Goal: Transaction & Acquisition: Purchase product/service

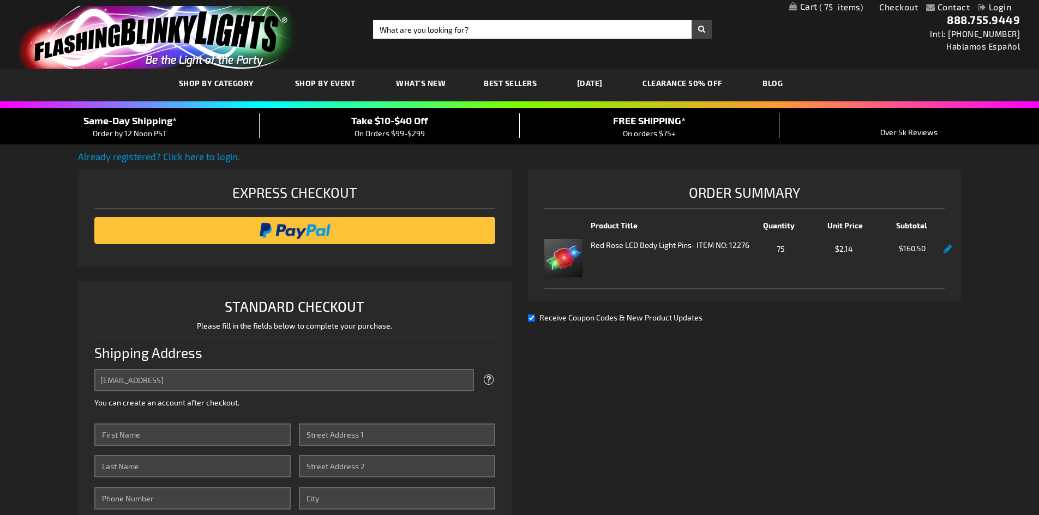
select select "US"
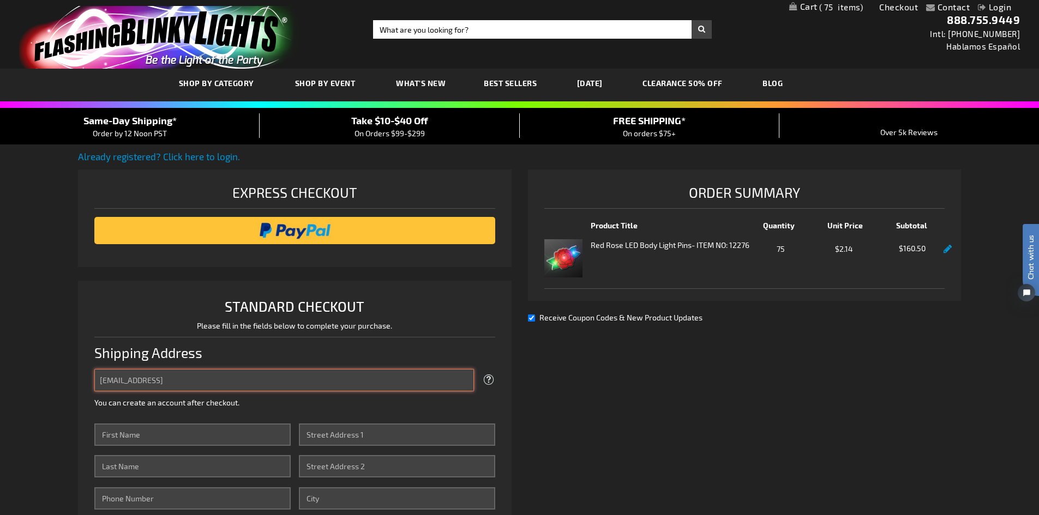
click at [224, 382] on input "admin@thetearsfoundation.or" at bounding box center [284, 380] width 380 height 22
type input "[EMAIL_ADDRESS][DOMAIN_NAME]"
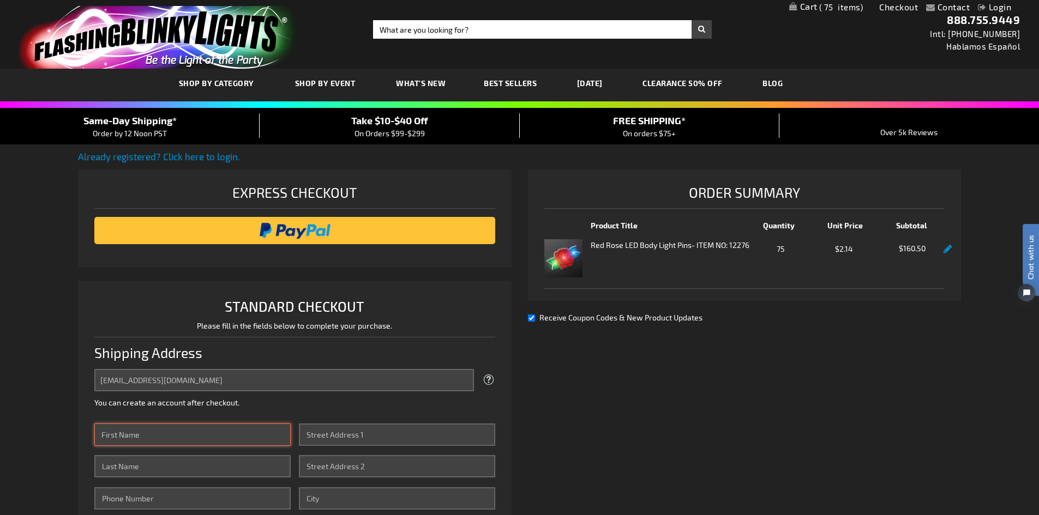
click at [219, 434] on input "First Name" at bounding box center [192, 435] width 196 height 22
type input "Abby"
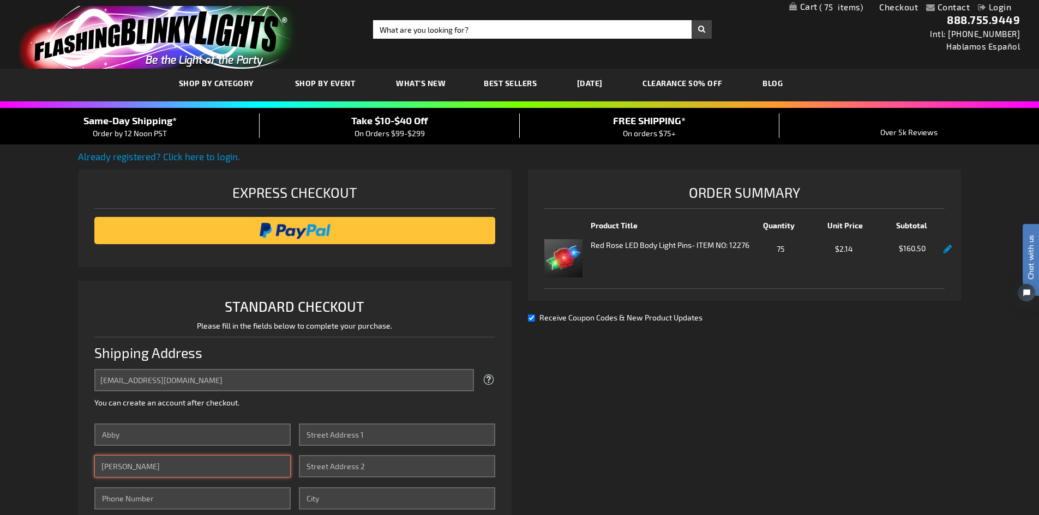
type input "Fisher"
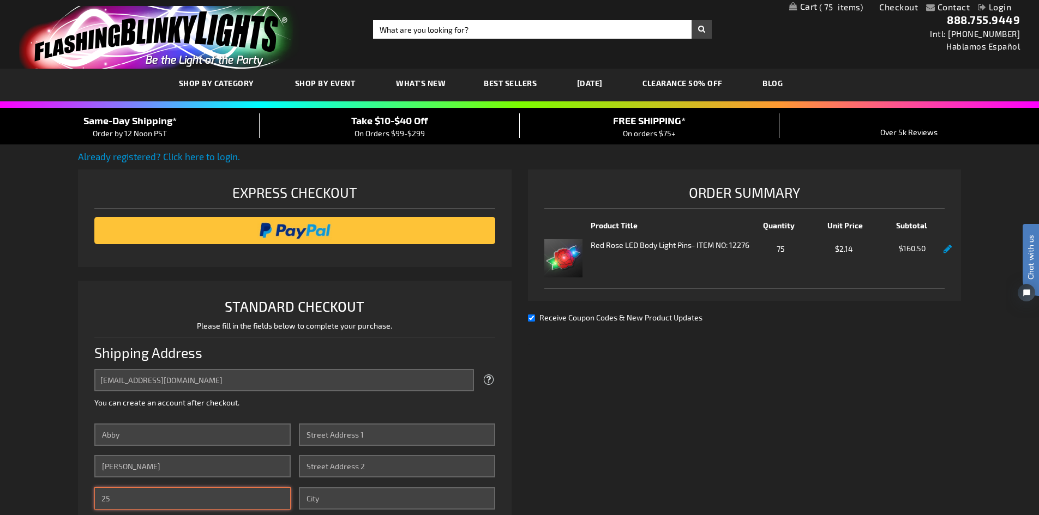
type input "2"
type input "2535760092"
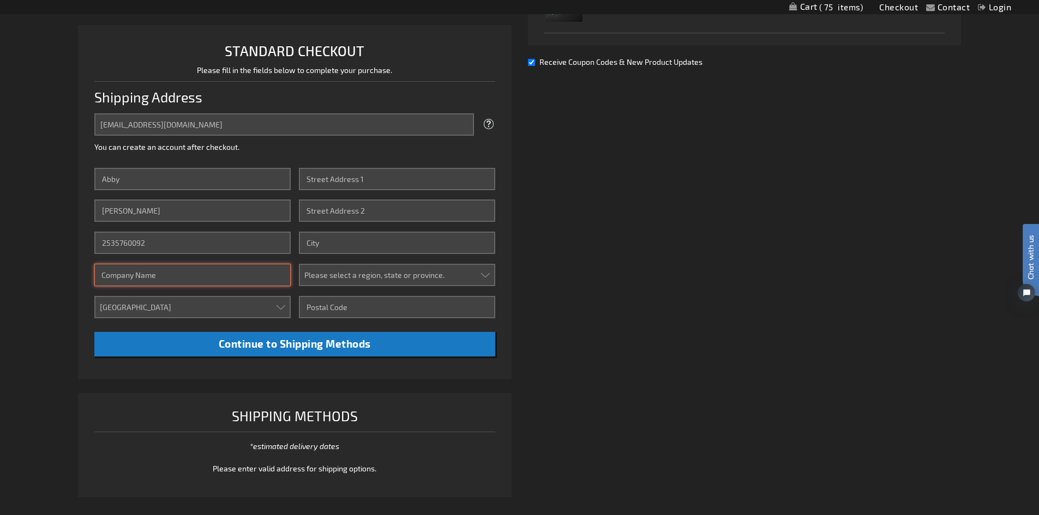
scroll to position [273, 0]
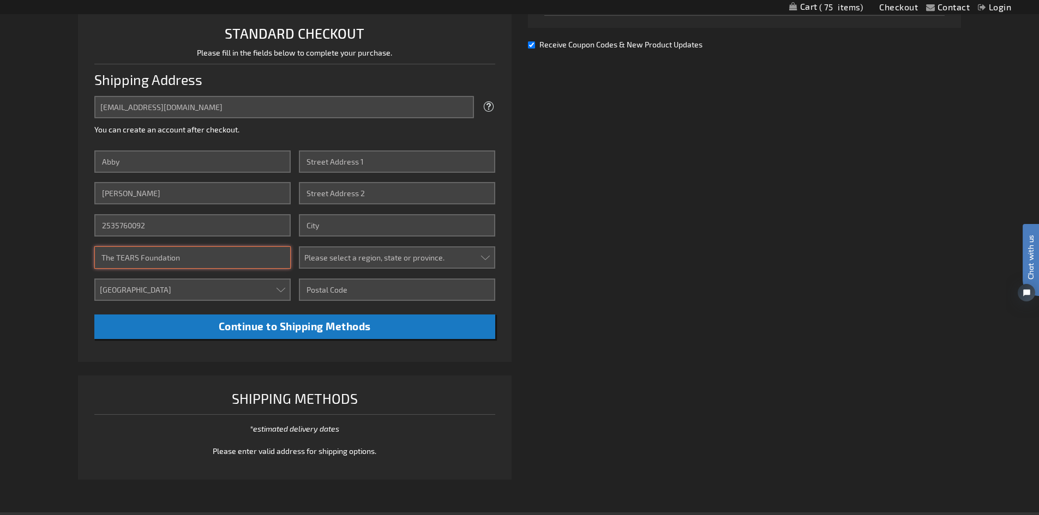
type input "The TEARS Foundation"
type input "11102 Sunrise Blvd E"
type input "Ste 112"
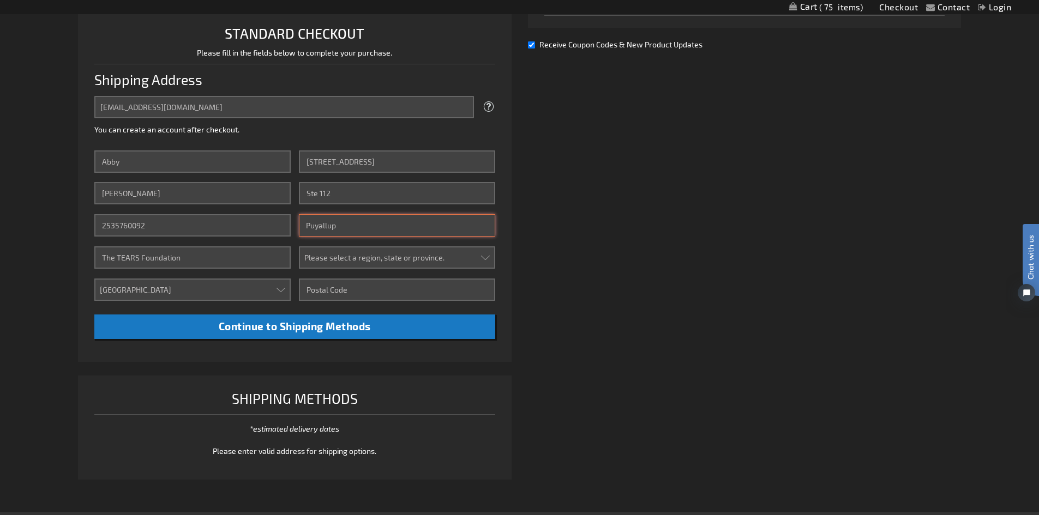
type input "Puyallup"
select select "62"
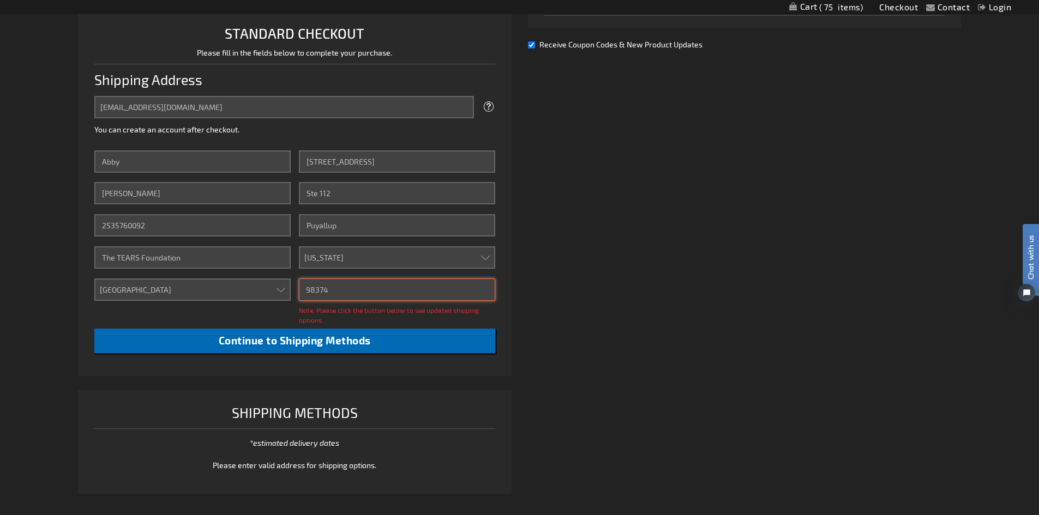
type input "98374"
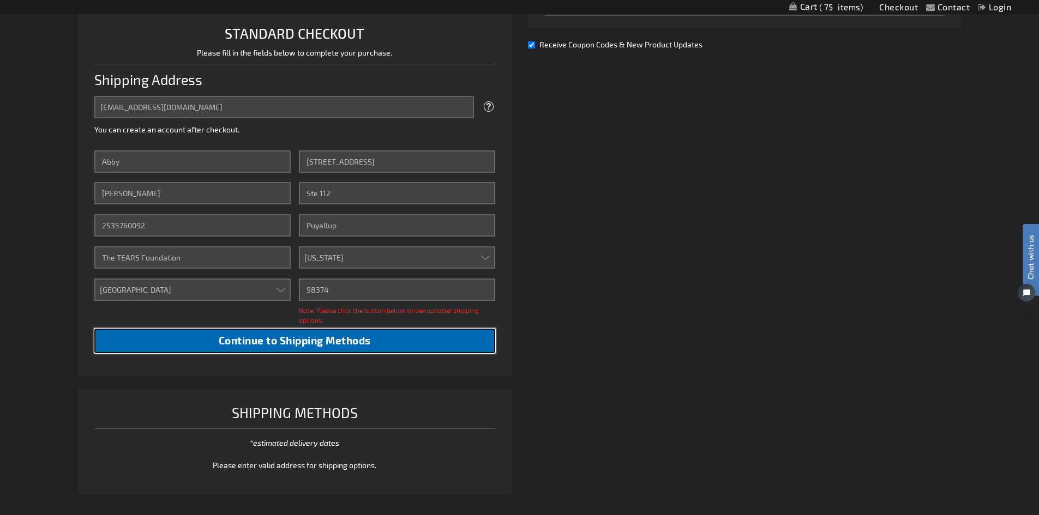
click at [310, 336] on span "Continue to Shipping Methods" at bounding box center [295, 340] width 152 height 13
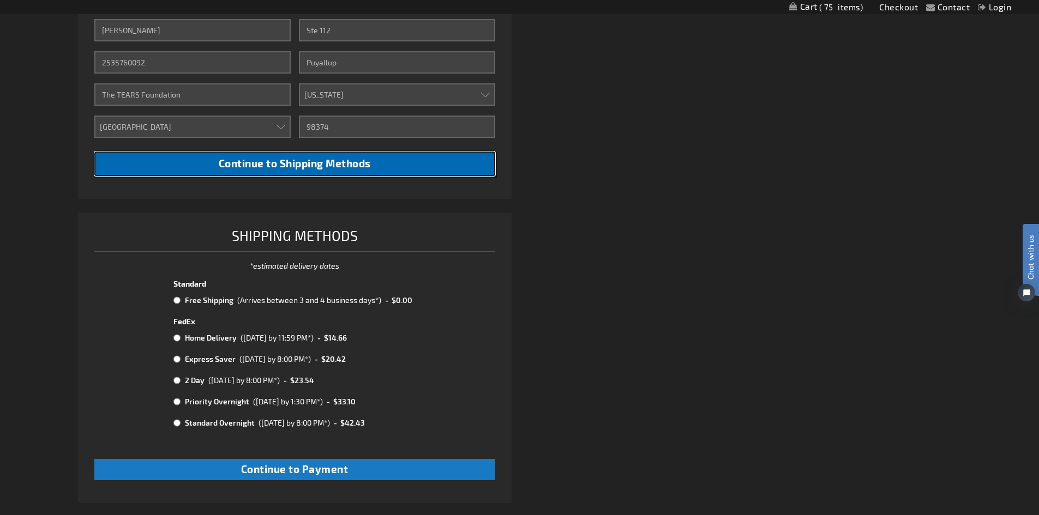
scroll to position [437, 0]
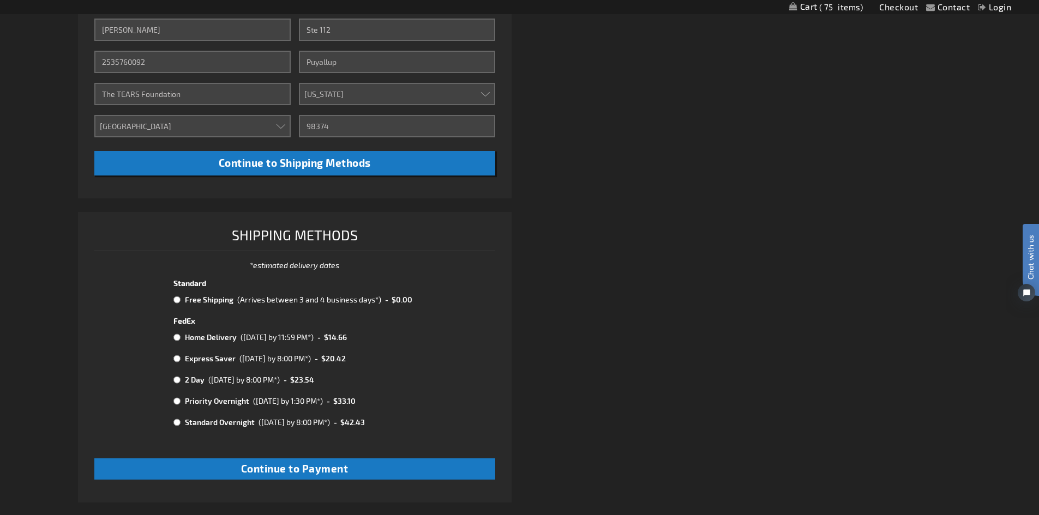
click at [176, 301] on input "radio" at bounding box center [176, 300] width 7 height 9
radio input "true"
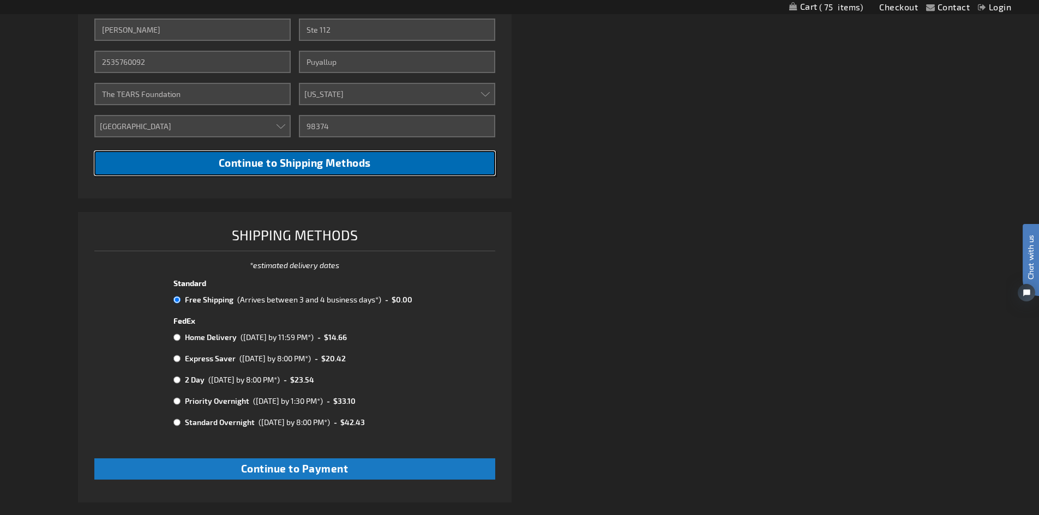
click at [341, 171] on button "Continue to Shipping Methods" at bounding box center [294, 163] width 401 height 25
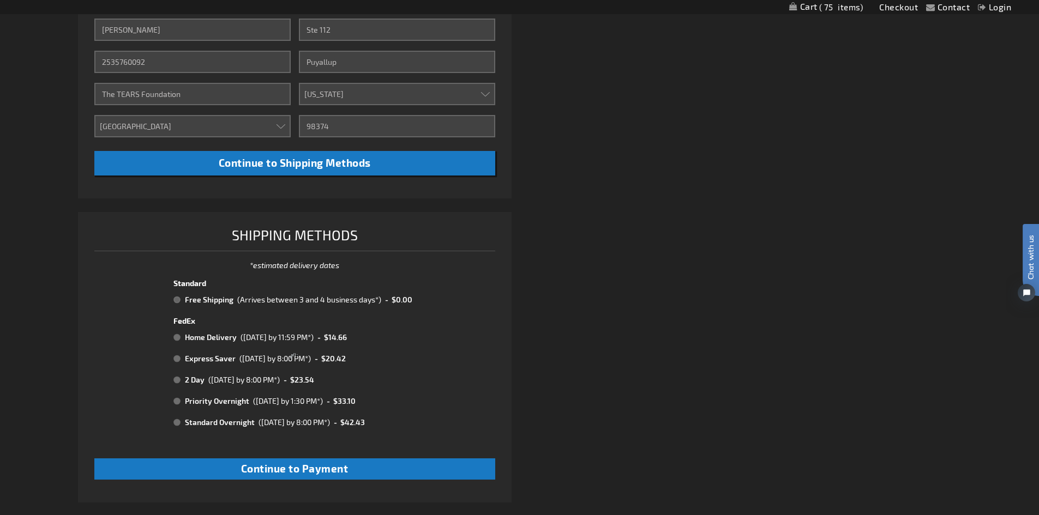
click at [174, 299] on div at bounding box center [295, 357] width 434 height 291
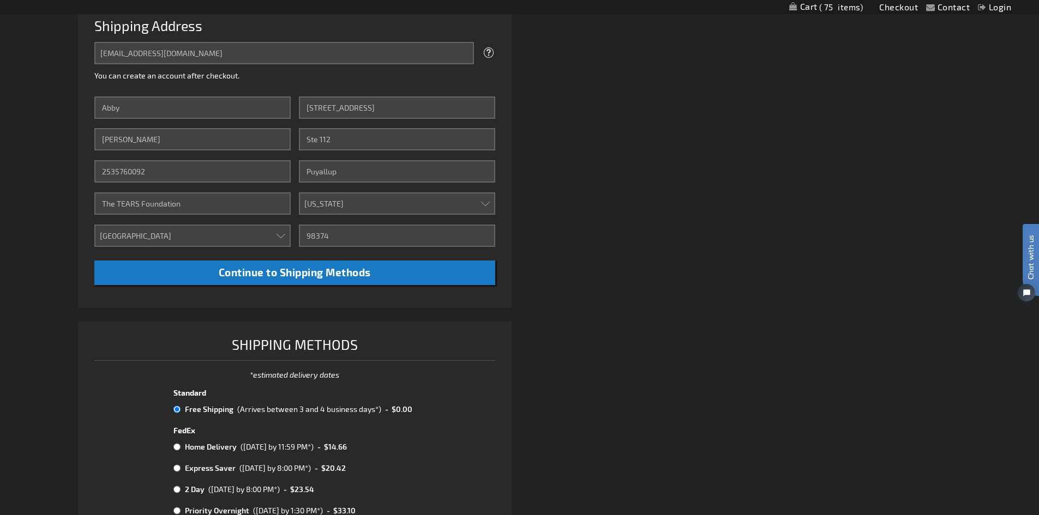
scroll to position [328, 0]
drag, startPoint x: 388, startPoint y: 108, endPoint x: 239, endPoint y: 109, distance: 149.4
click at [239, 109] on div "First Name Abby Last Name Fisher Phone Number 2535760092 Company The TEARS Foun…" at bounding box center [294, 190] width 401 height 189
type input "15828 8th Ave SW"
type input "Burien"
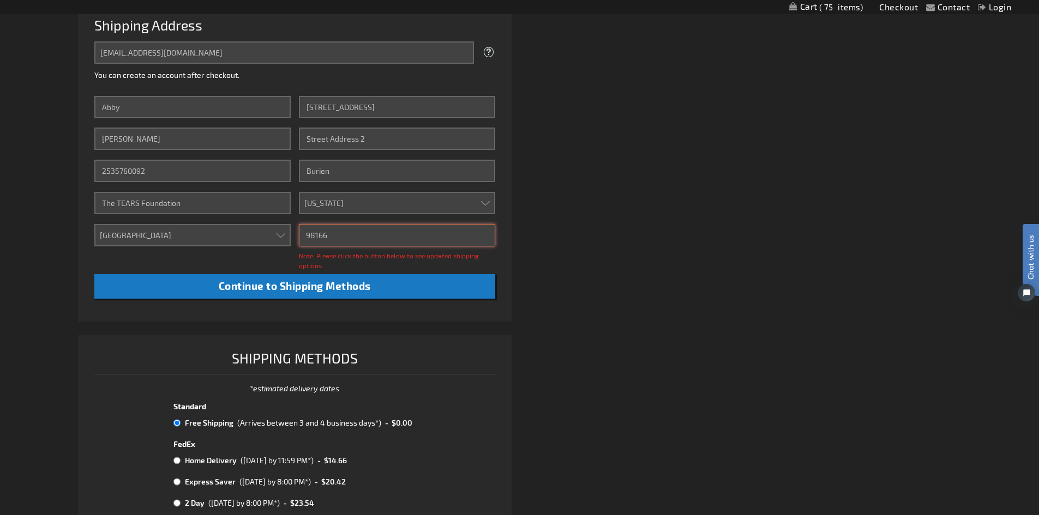
type input "98166"
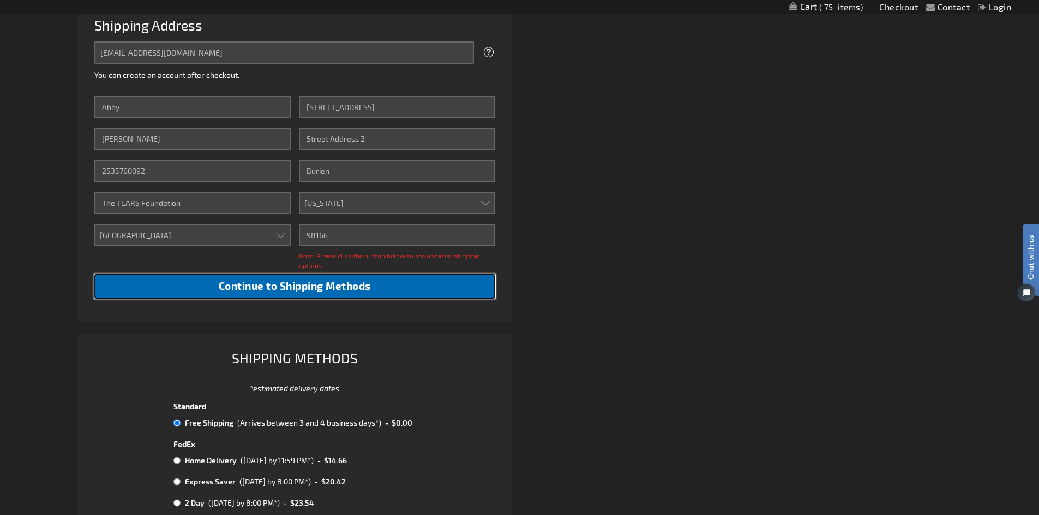
click at [321, 280] on span "Continue to Shipping Methods" at bounding box center [295, 286] width 152 height 13
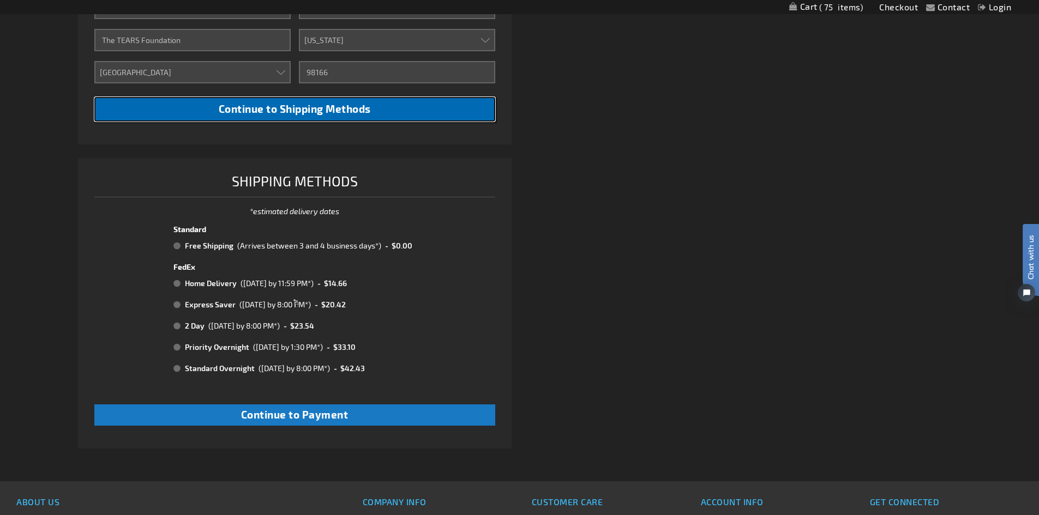
scroll to position [491, 0]
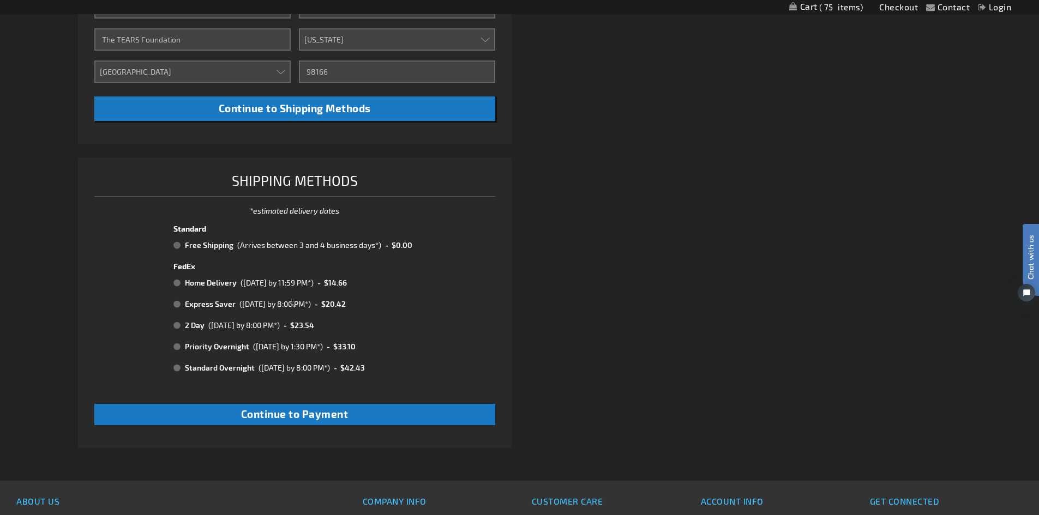
click at [178, 246] on div at bounding box center [295, 303] width 434 height 291
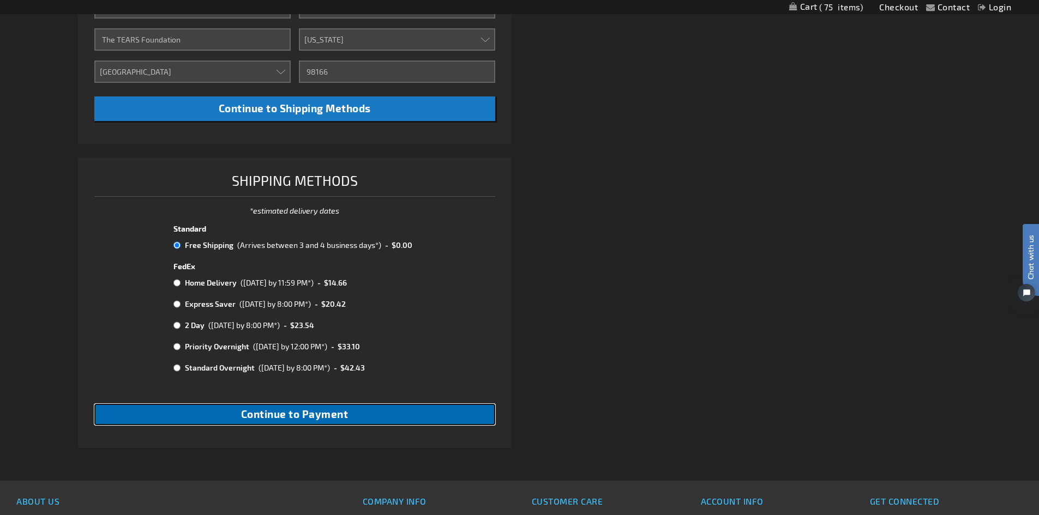
click at [238, 412] on button "Continue to Payment" at bounding box center [294, 414] width 401 height 21
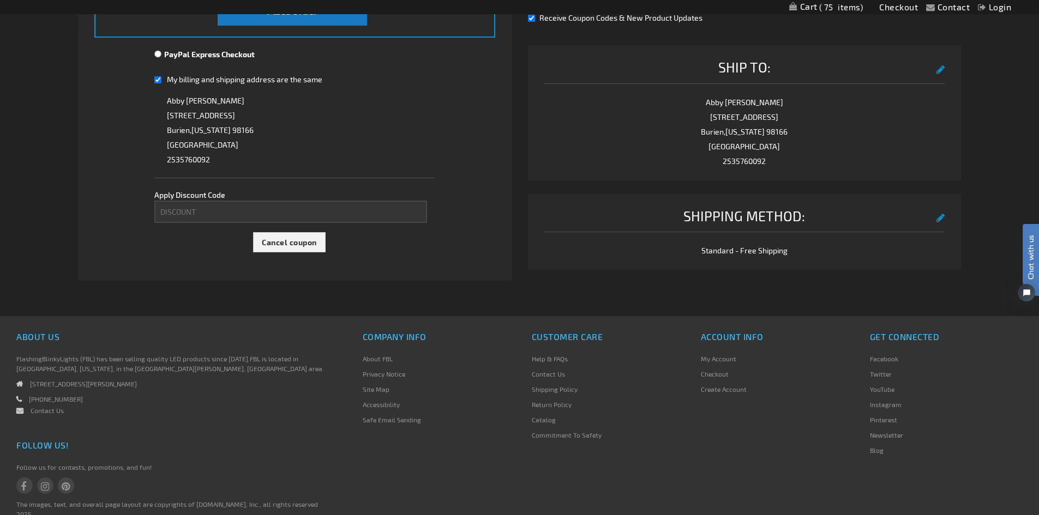
scroll to position [388, 0]
click at [158, 81] on input "My billing and shipping address are the same" at bounding box center [157, 79] width 7 height 22
checkbox input "false"
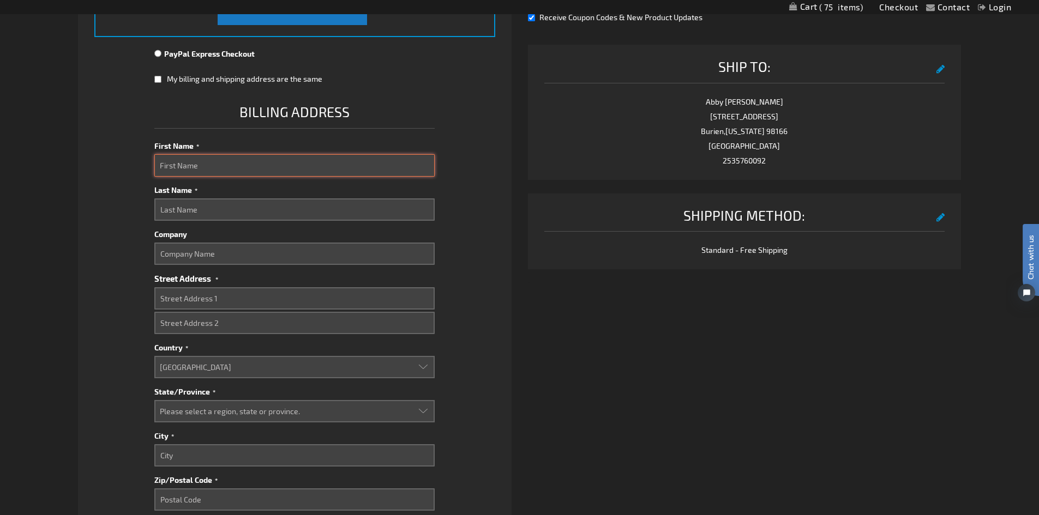
click at [195, 164] on input "First Name" at bounding box center [294, 165] width 280 height 22
type input "Abby"
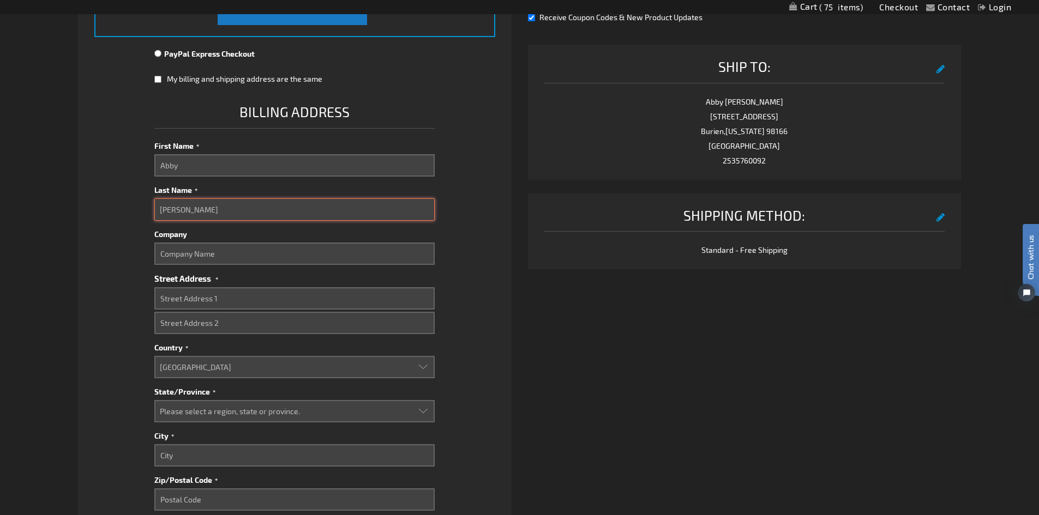
type input "Fisher"
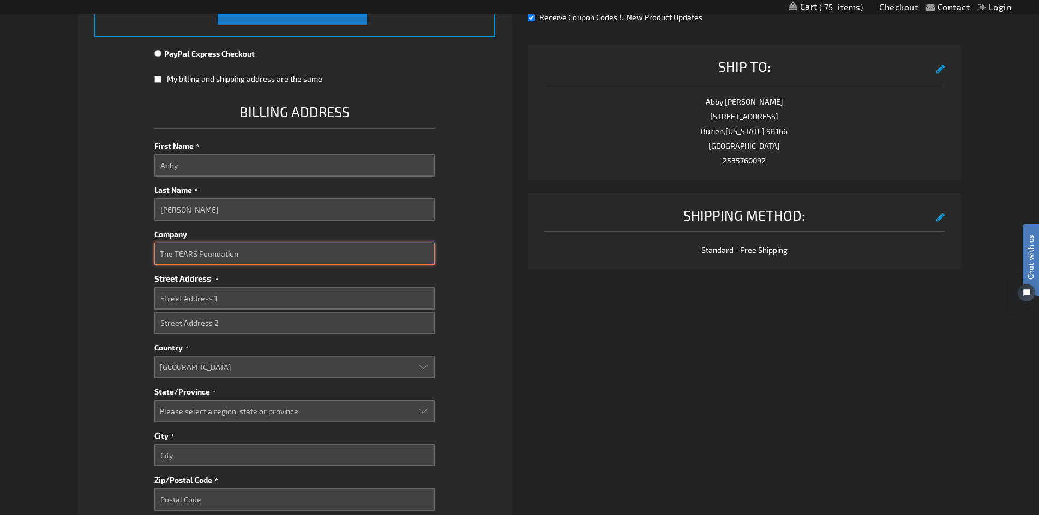
type input "The TEARS Foundation"
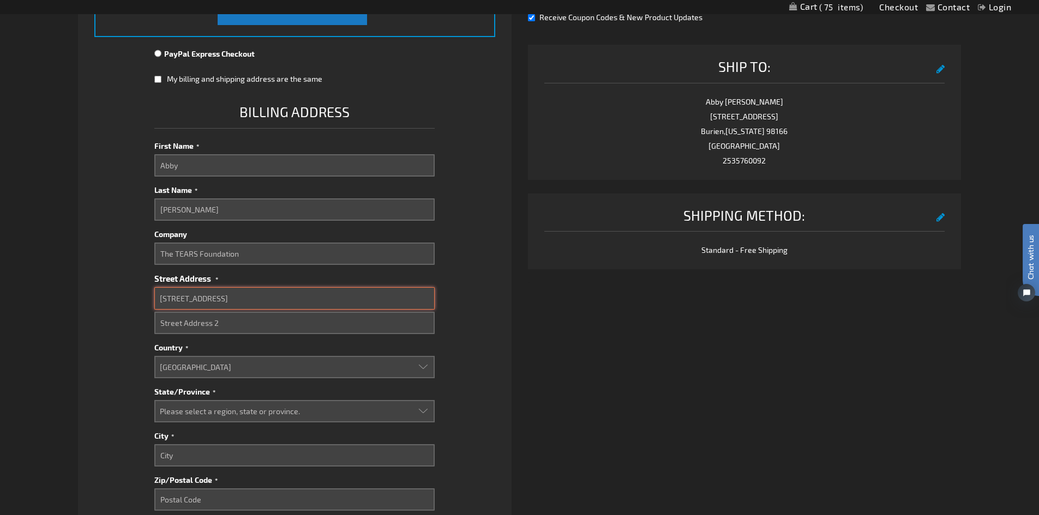
type input "11102 Sunrise Blvd E"
type input "Ste 112"
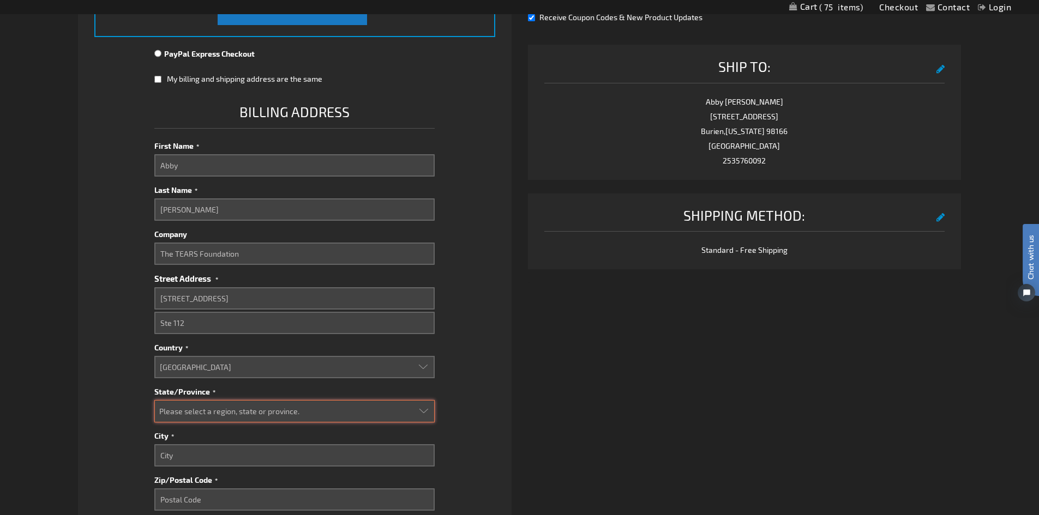
select select "62"
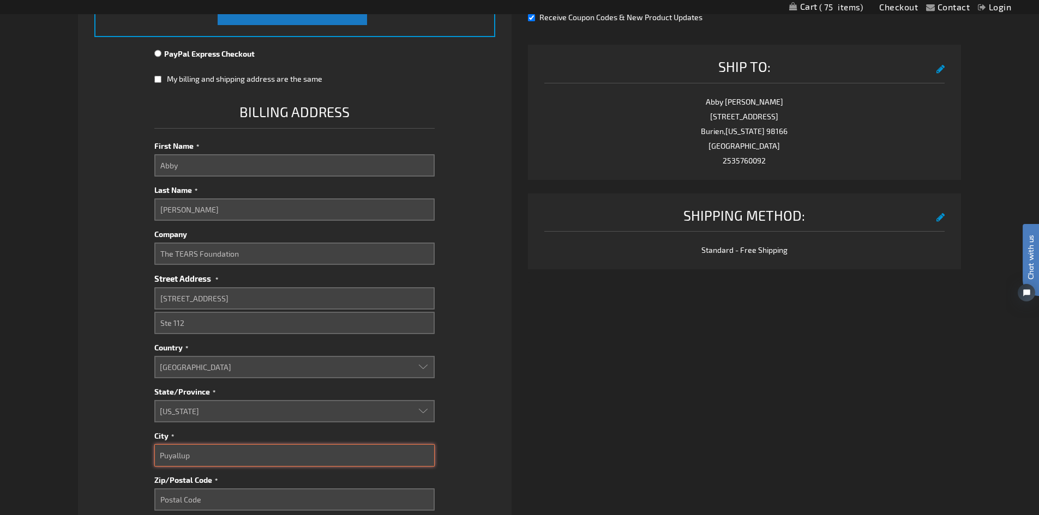
type input "Puyallup"
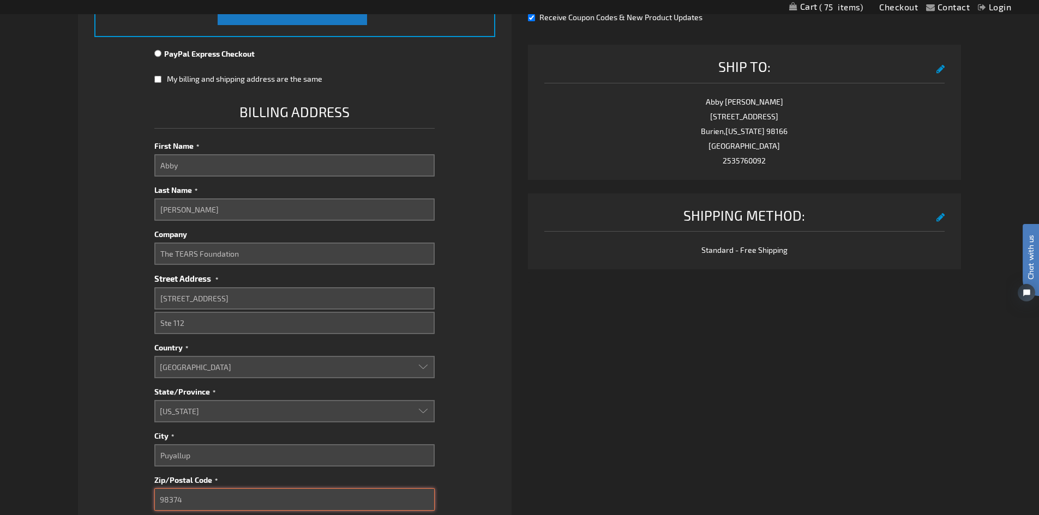
type input "98374"
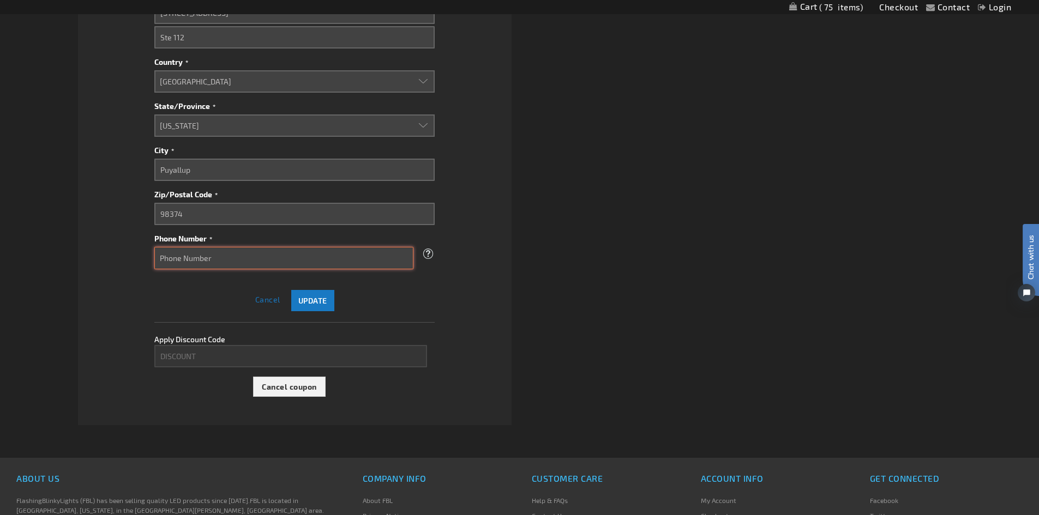
scroll to position [675, 0]
click at [303, 300] on span "Update" at bounding box center [312, 300] width 29 height 9
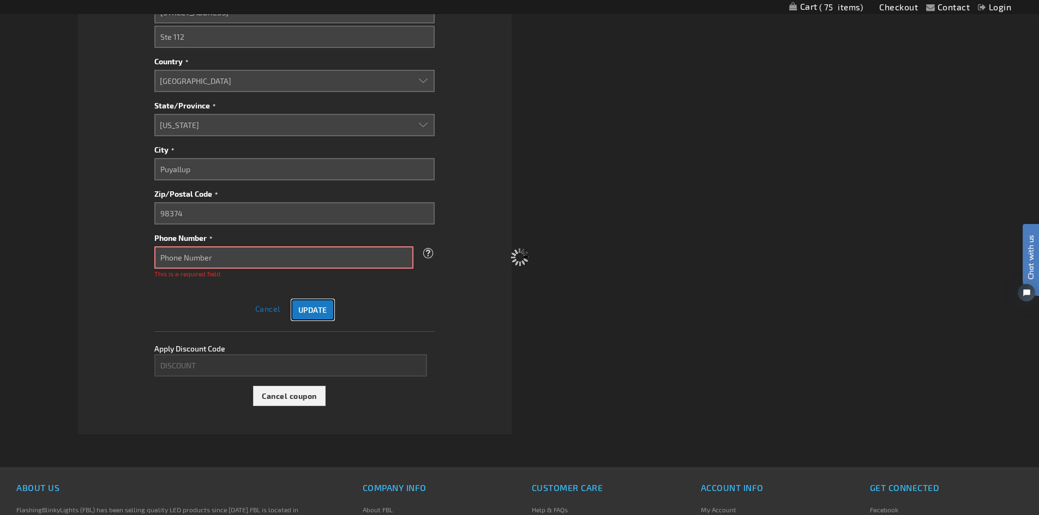
scroll to position [700, 0]
click at [242, 261] on input "Phone Number" at bounding box center [283, 257] width 259 height 22
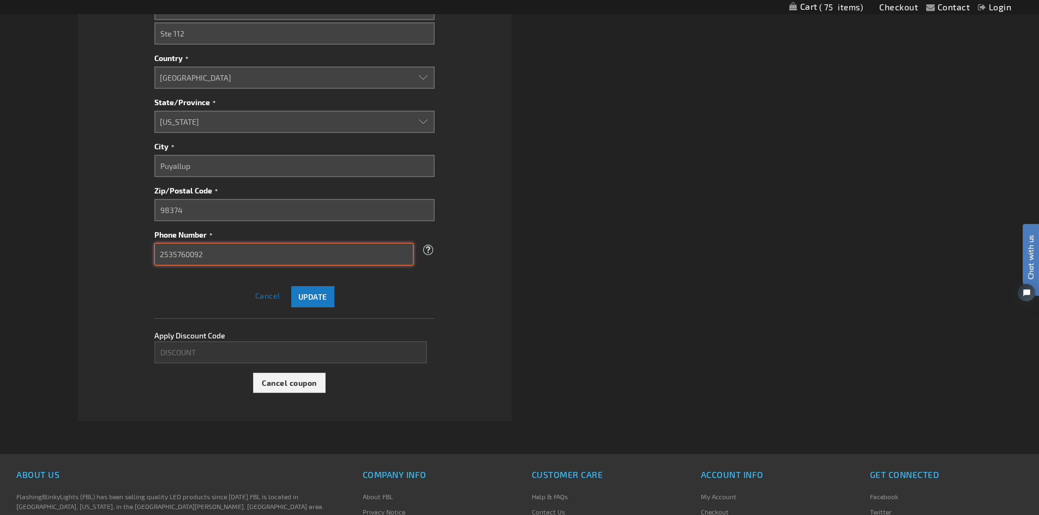
type input "2535760092"
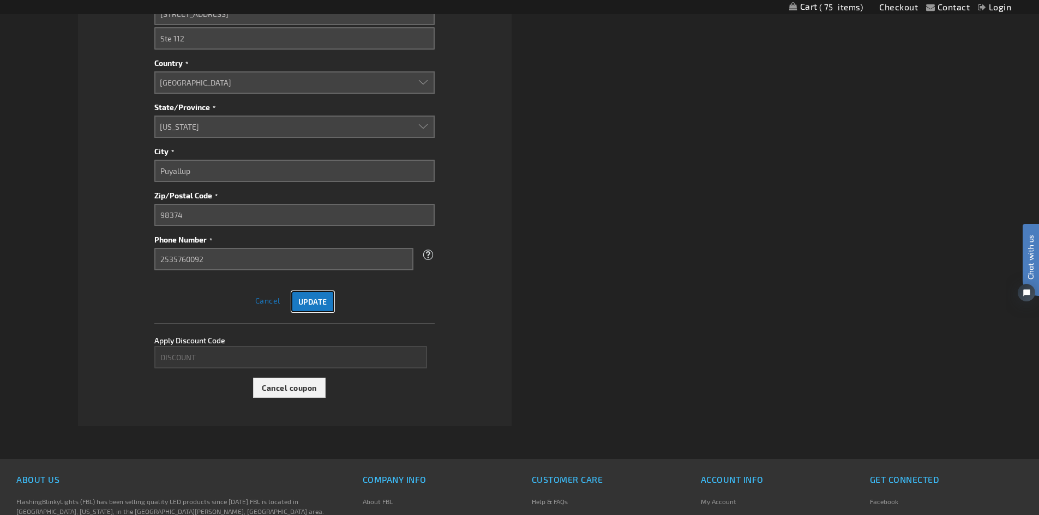
click at [314, 300] on span "Update" at bounding box center [312, 301] width 29 height 9
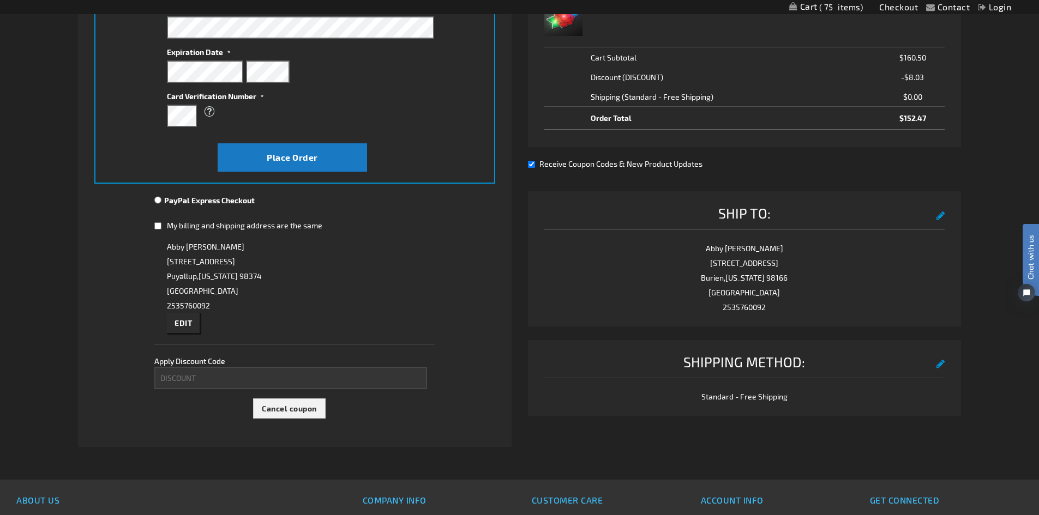
scroll to position [242, 0]
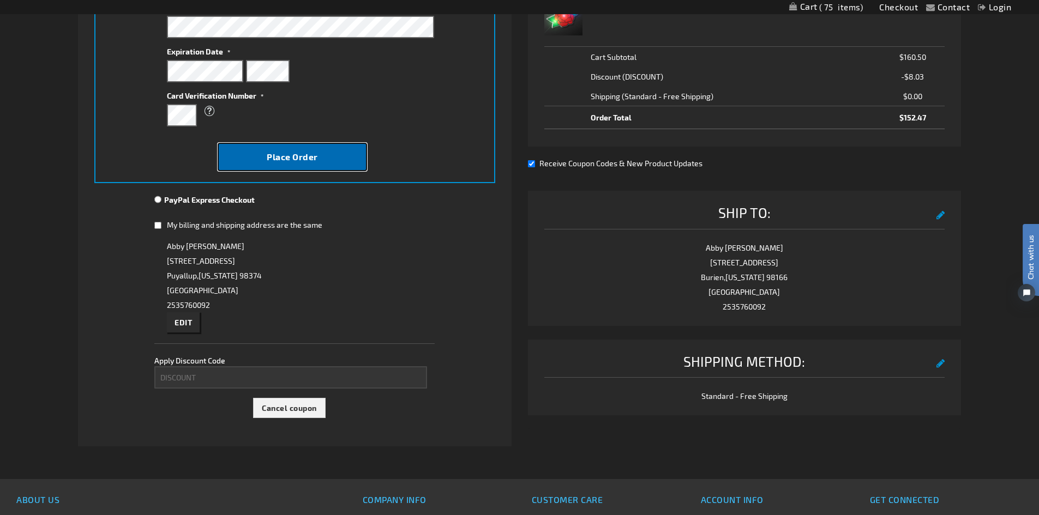
click at [310, 159] on span "Place Order" at bounding box center [292, 157] width 51 height 10
